Goal: Check status: Check status

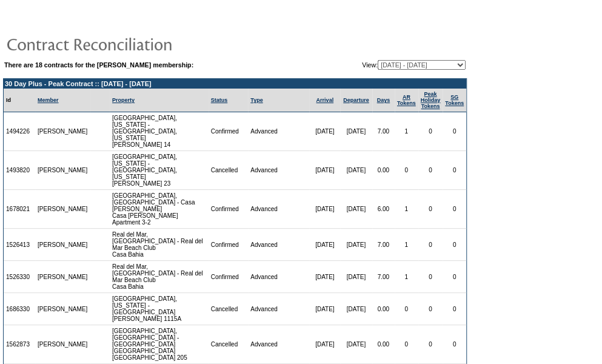
click at [388, 67] on select "05/02/11 - 08/31/12 09/01/12 - 08/31/13 09/01/13 - 08/31/14 09/01/14 - 08/31/15…" at bounding box center [422, 65] width 88 height 10
select select "129358"
click at [378, 60] on select "05/02/11 - 08/31/12 09/01/12 - 08/31/13 09/01/13 - 08/31/14 09/01/14 - 08/31/15…" at bounding box center [422, 65] width 88 height 10
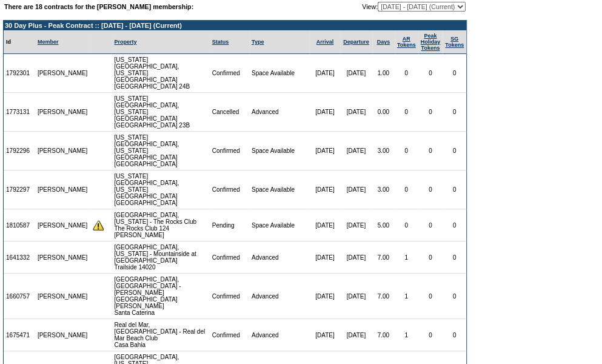
scroll to position [57, 0]
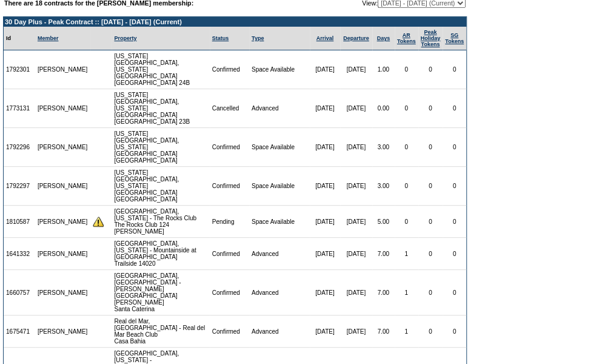
scroll to position [63, 0]
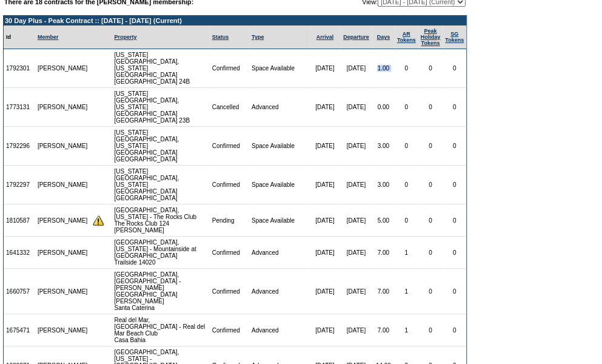
drag, startPoint x: 361, startPoint y: 65, endPoint x: 392, endPoint y: 66, distance: 30.9
click at [392, 66] on tr "1792301 [PERSON_NAME] [US_STATE][GEOGRAPHIC_DATA], [US_STATE][GEOGRAPHIC_DATA] …" at bounding box center [235, 68] width 462 height 39
drag, startPoint x: 362, startPoint y: 121, endPoint x: 382, endPoint y: 120, distance: 20.6
click at [382, 127] on td "3.00" at bounding box center [383, 146] width 22 height 39
click at [372, 165] on td "3.00" at bounding box center [383, 184] width 22 height 39
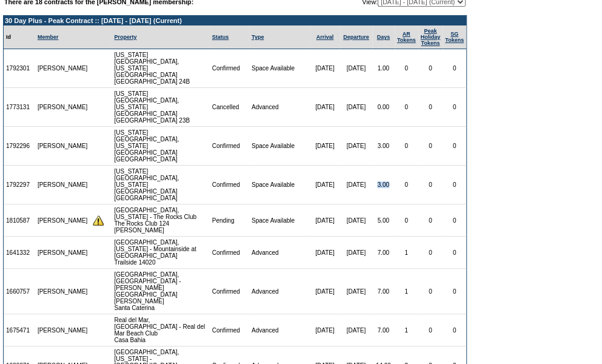
drag, startPoint x: 365, startPoint y: 143, endPoint x: 379, endPoint y: 144, distance: 14.6
click at [379, 165] on td "3.00" at bounding box center [383, 184] width 22 height 39
click at [535, 125] on form "There are 18 contracts for the [PERSON_NAME] membership: View: [DATE] - [DATE] …" at bounding box center [301, 184] width 602 height 494
drag, startPoint x: 389, startPoint y: 179, endPoint x: 358, endPoint y: 179, distance: 30.9
click at [358, 204] on tr "1810587 [PERSON_NAME] [GEOGRAPHIC_DATA], [US_STATE] - The Rocks Club The Rocks …" at bounding box center [235, 220] width 462 height 32
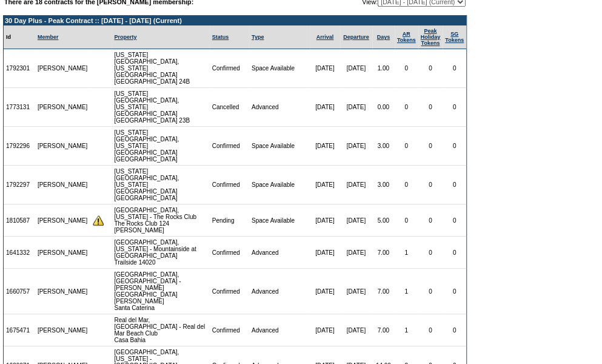
click at [372, 268] on td "7.00" at bounding box center [383, 290] width 22 height 45
